Goal: Task Accomplishment & Management: Complete application form

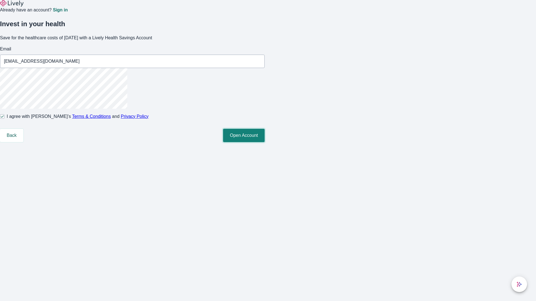
click at [264, 142] on button "Open Account" at bounding box center [244, 135] width 42 height 13
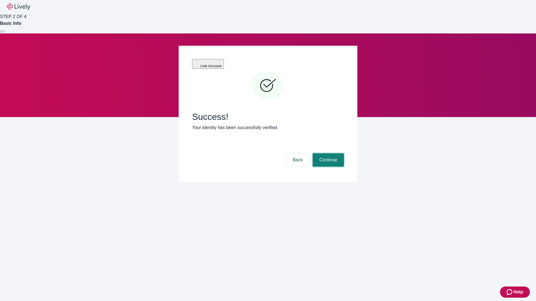
click at [327, 153] on button "Continue" at bounding box center [327, 159] width 31 height 13
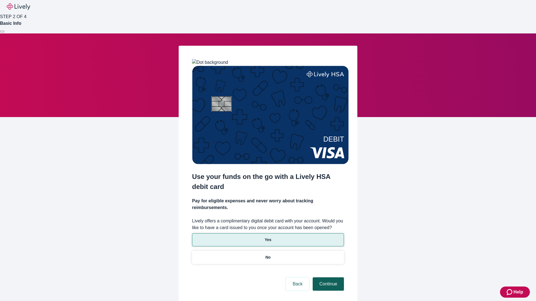
click at [267, 255] on p "No" at bounding box center [267, 258] width 5 height 6
click at [327, 278] on button "Continue" at bounding box center [327, 284] width 31 height 13
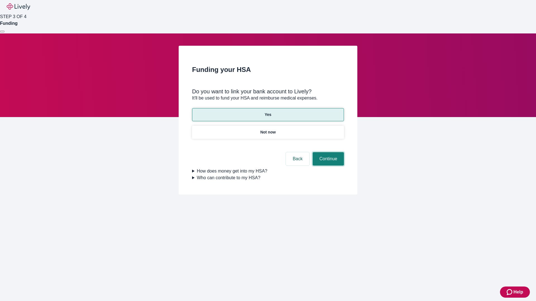
click at [327, 152] on button "Continue" at bounding box center [327, 158] width 31 height 13
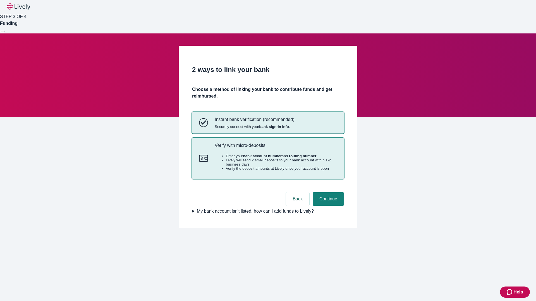
click at [275, 148] on p "Verify with micro-deposits" at bounding box center [275, 145] width 122 height 5
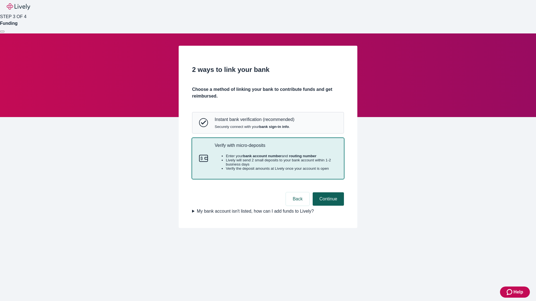
click at [327, 206] on button "Continue" at bounding box center [327, 198] width 31 height 13
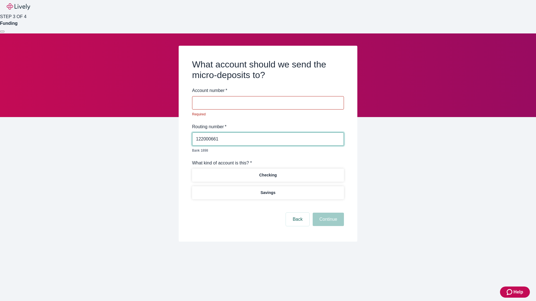
type input "122000661"
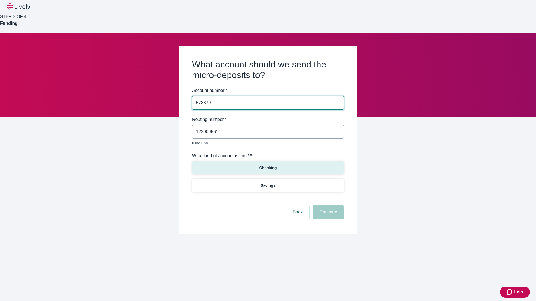
type input "578370"
click at [267, 165] on p "Checking" at bounding box center [268, 168] width 18 height 6
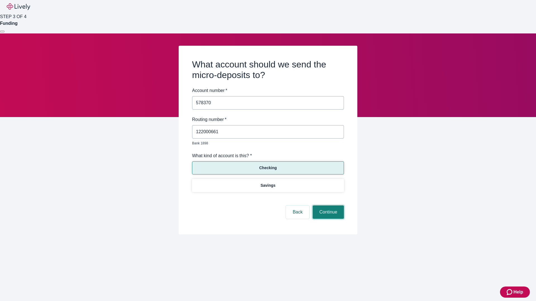
click at [327, 206] on button "Continue" at bounding box center [327, 212] width 31 height 13
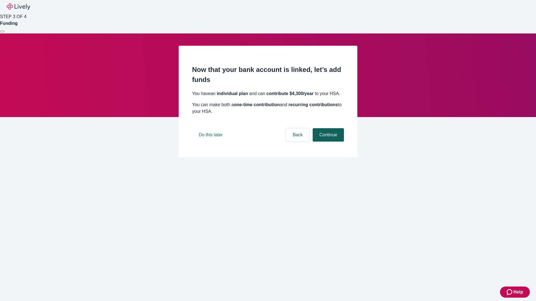
click at [327, 142] on button "Continue" at bounding box center [327, 134] width 31 height 13
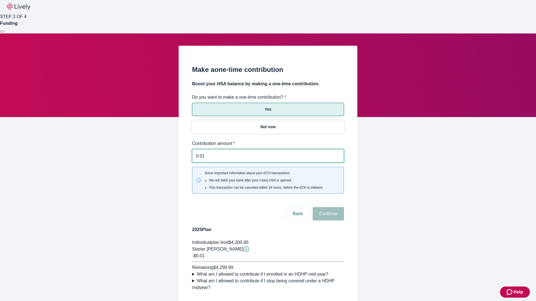
type input "0.01"
click at [327, 207] on button "Continue" at bounding box center [327, 213] width 31 height 13
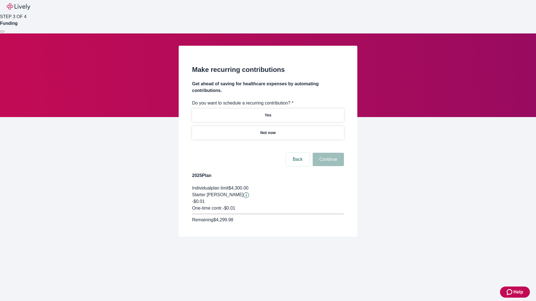
click at [267, 130] on p "Not now" at bounding box center [267, 133] width 15 height 6
click at [327, 153] on button "Continue" at bounding box center [327, 159] width 31 height 13
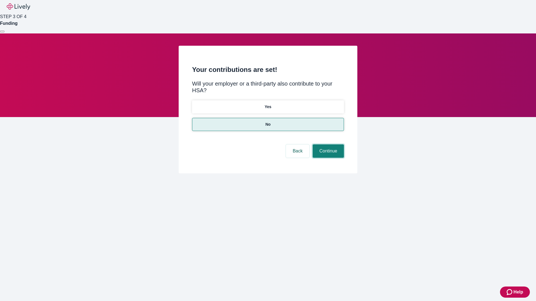
click at [327, 144] on button "Continue" at bounding box center [327, 150] width 31 height 13
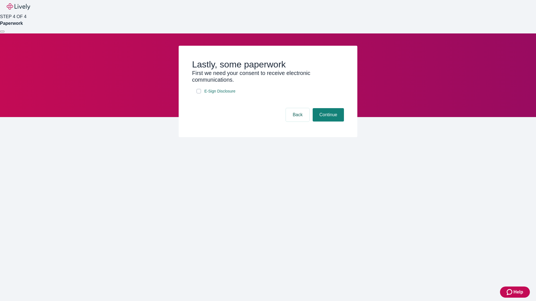
click at [199, 93] on input "E-Sign Disclosure" at bounding box center [198, 91] width 4 height 4
checkbox input "true"
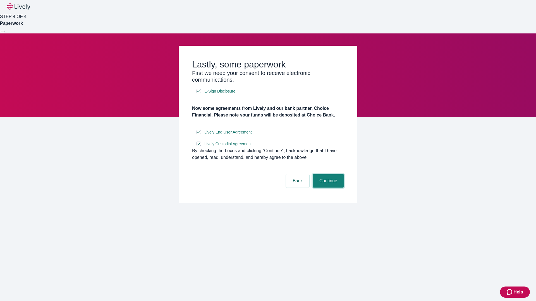
click at [327, 188] on button "Continue" at bounding box center [327, 180] width 31 height 13
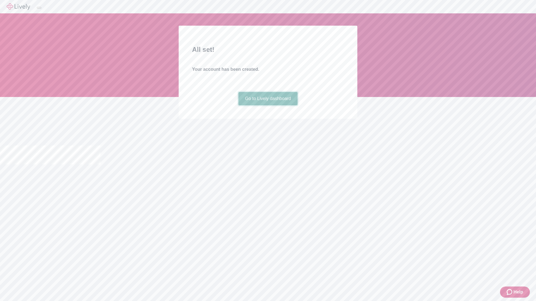
click at [267, 105] on link "Go to Lively dashboard" at bounding box center [267, 98] width 59 height 13
